Goal: Ask a question: Seek information or help from site administrators or community

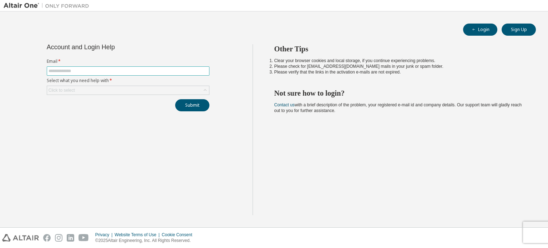
click at [60, 74] on span at bounding box center [128, 70] width 163 height 9
click at [62, 71] on input "text" at bounding box center [128, 71] width 159 height 6
type input "**********"
click at [119, 93] on div "Click to select" at bounding box center [128, 90] width 162 height 9
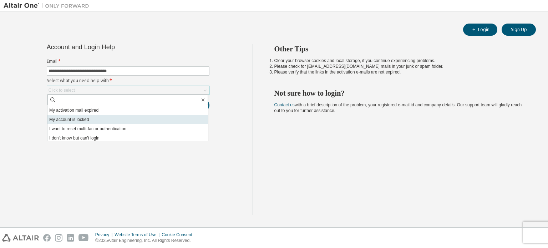
scroll to position [20, 0]
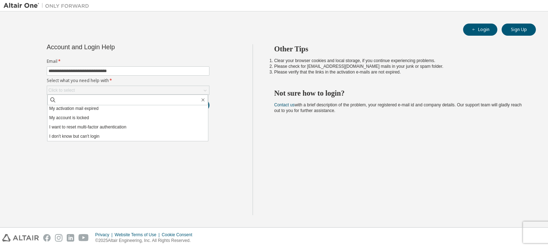
click at [271, 122] on div "Other Tips Clear your browser cookies and local storage, if you continue experi…" at bounding box center [399, 129] width 292 height 171
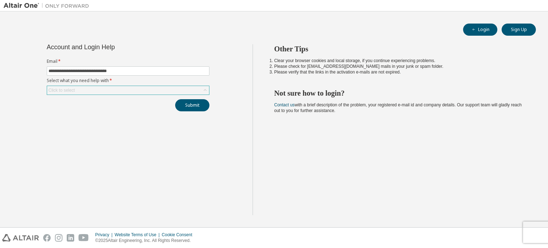
click at [71, 86] on div "Click to select" at bounding box center [61, 90] width 29 height 8
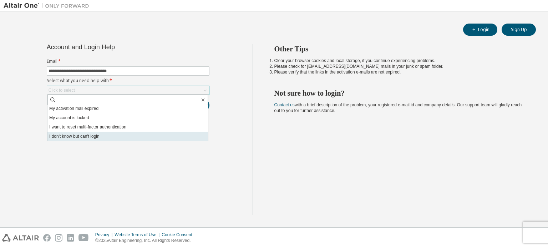
click at [111, 132] on li "I don't know but can't login" at bounding box center [127, 136] width 161 height 9
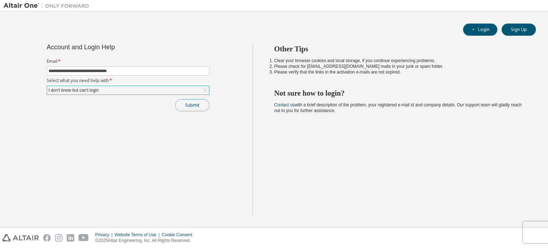
click at [182, 106] on button "Submit" at bounding box center [192, 105] width 34 height 12
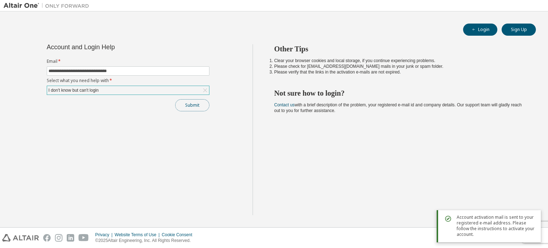
click at [199, 103] on button "Submit" at bounding box center [192, 105] width 34 height 12
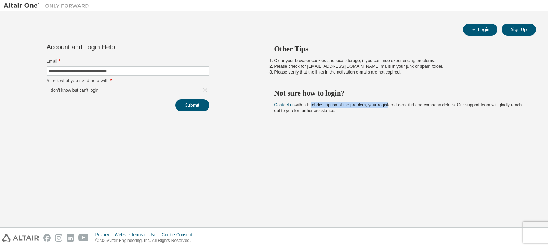
drag, startPoint x: 310, startPoint y: 105, endPoint x: 423, endPoint y: 110, distance: 112.9
click at [398, 106] on span "Contact us with a brief description of the problem, your registered e-mail id a…" at bounding box center [398, 107] width 248 height 11
click at [464, 115] on div "Other Tips Clear your browser cookies and local storage, if you continue experi…" at bounding box center [399, 129] width 292 height 171
drag, startPoint x: 440, startPoint y: 103, endPoint x: 520, endPoint y: 112, distance: 79.7
click at [515, 111] on div "Other Tips Clear your browser cookies and local storage, if you continue experi…" at bounding box center [399, 129] width 292 height 171
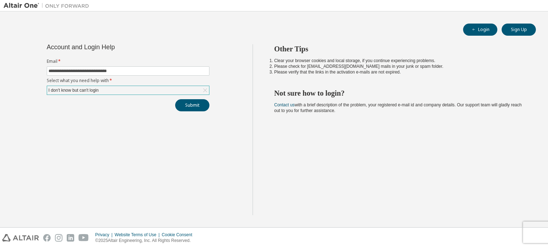
click at [498, 132] on div "Other Tips Clear your browser cookies and local storage, if you continue experi…" at bounding box center [399, 129] width 292 height 171
click at [99, 92] on div "I don't know but can't login" at bounding box center [73, 90] width 52 height 8
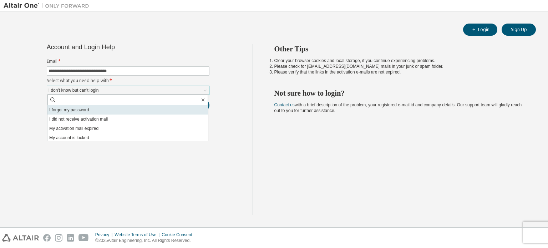
click at [91, 111] on li "I forgot my password" at bounding box center [127, 109] width 161 height 9
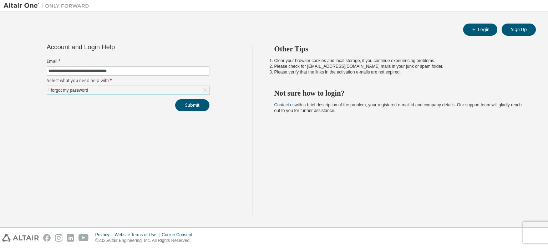
click at [64, 94] on div "I forgot my password" at bounding box center [128, 90] width 162 height 9
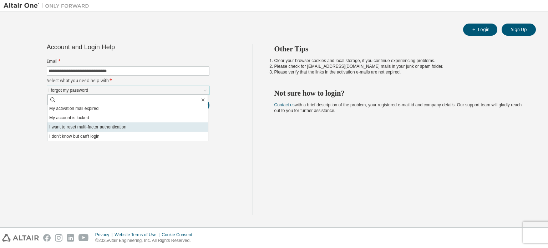
click at [127, 128] on li "I want to reset multi-factor authentication" at bounding box center [127, 126] width 161 height 9
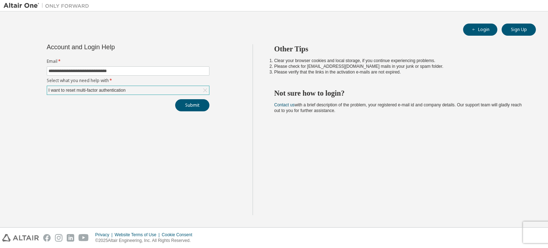
click at [101, 90] on div "I want to reset multi-factor authentication" at bounding box center [86, 90] width 79 height 8
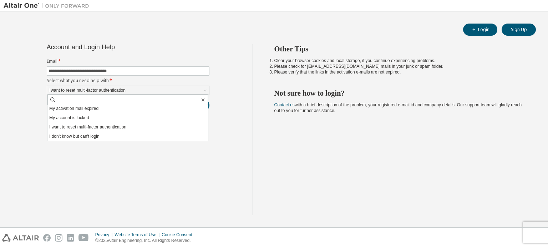
click at [413, 143] on div "Other Tips Clear your browser cookies and local storage, if you continue experi…" at bounding box center [399, 129] width 292 height 171
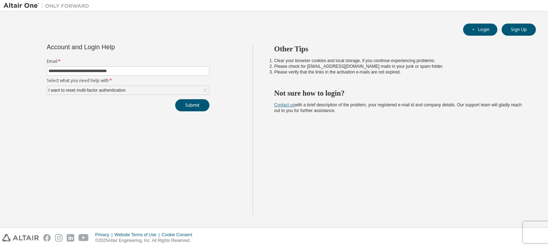
click at [282, 105] on link "Contact us" at bounding box center [284, 104] width 20 height 5
click at [310, 155] on div "Other Tips Clear your browser cookies and local storage, if you continue experi…" at bounding box center [399, 129] width 292 height 171
